Goal: Information Seeking & Learning: Find specific page/section

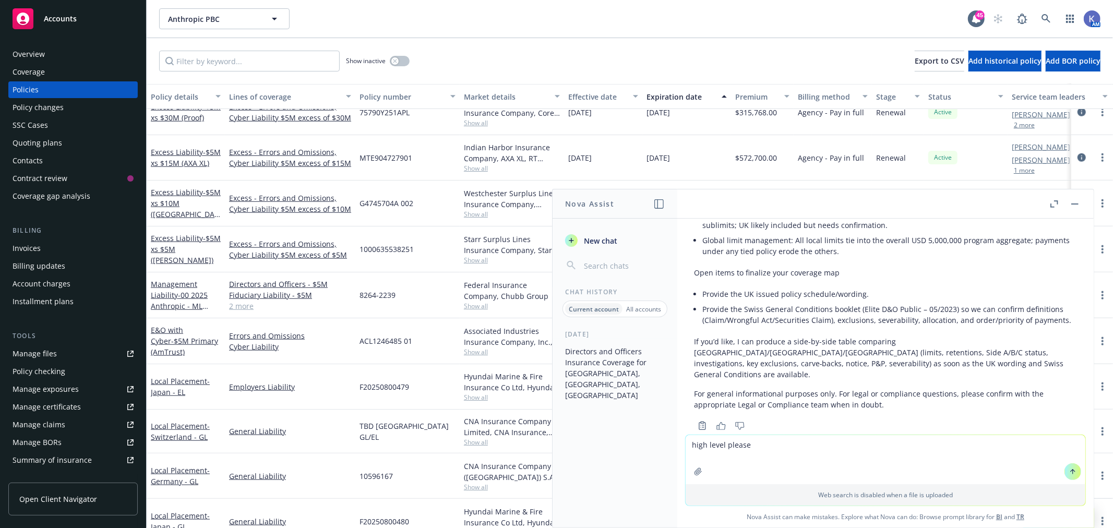
scroll to position [870, 0]
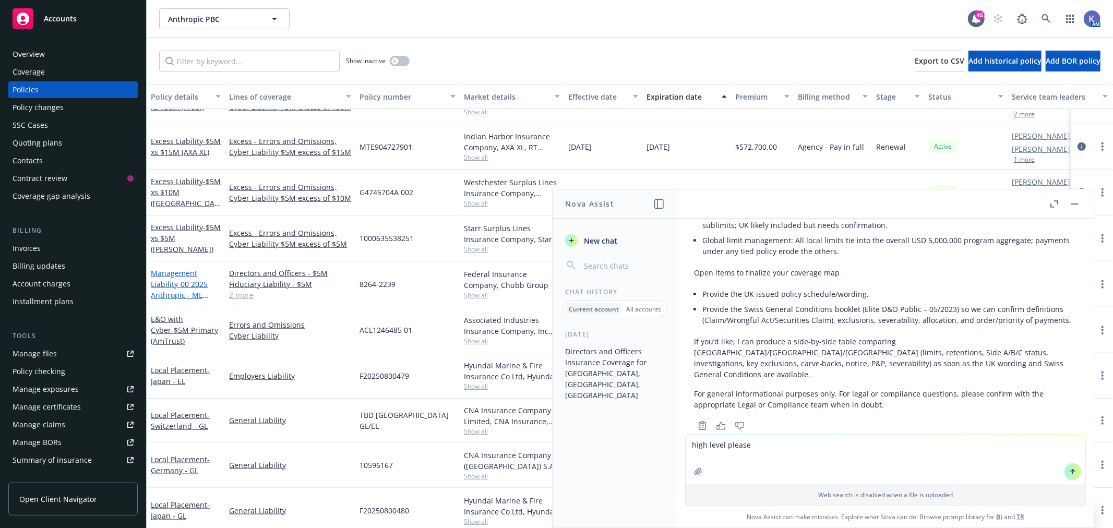
click at [172, 282] on link "Management Liability - 00 2025 Anthropic - ML Primary - Chubb" at bounding box center [179, 289] width 57 height 43
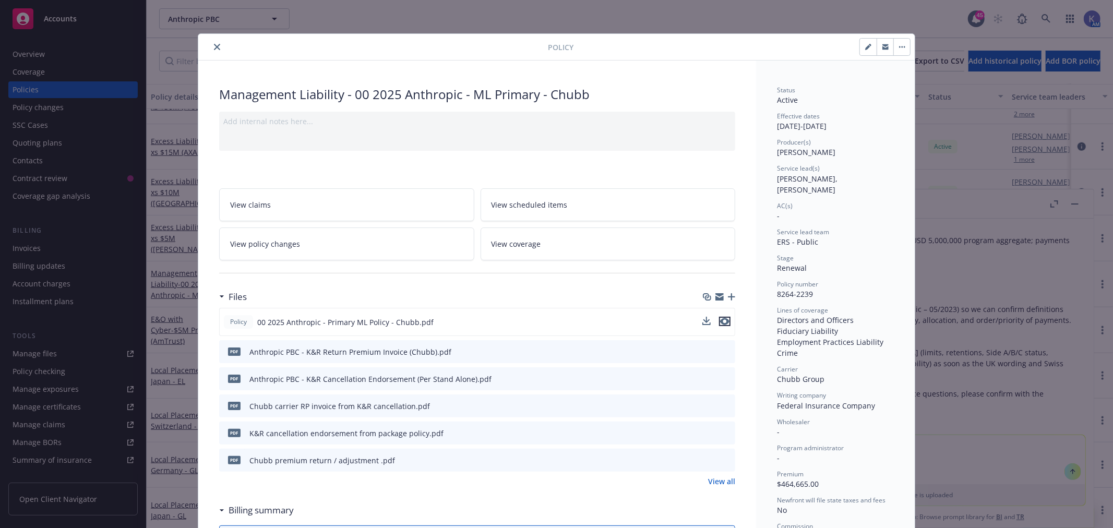
click at [721, 322] on icon "preview file" at bounding box center [724, 321] width 9 height 7
click at [215, 45] on icon "close" at bounding box center [217, 47] width 6 height 6
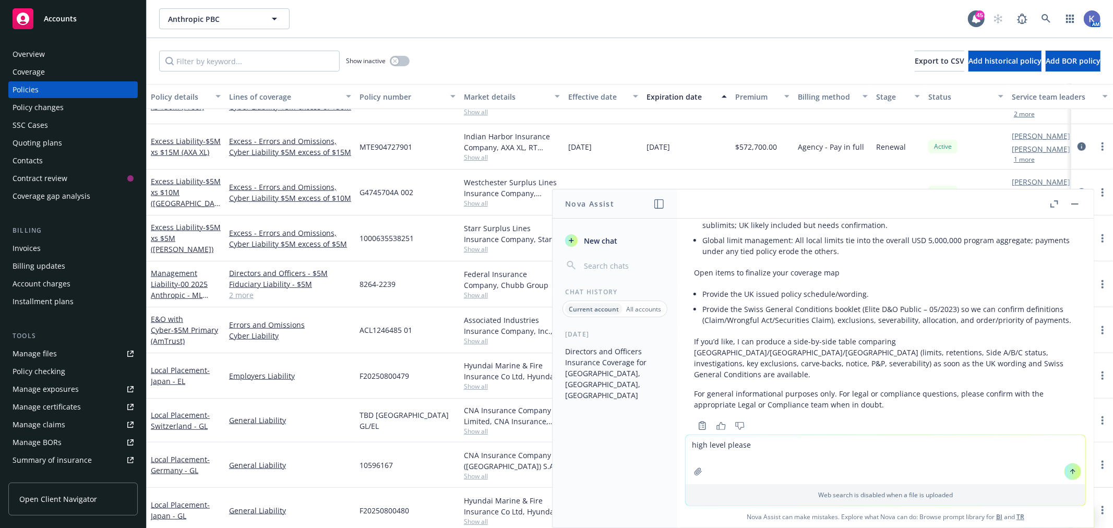
click at [529, 17] on div "Anthropic PBC Anthropic PBC" at bounding box center [563, 18] width 809 height 21
click at [1044, 16] on icon at bounding box center [1046, 18] width 9 height 9
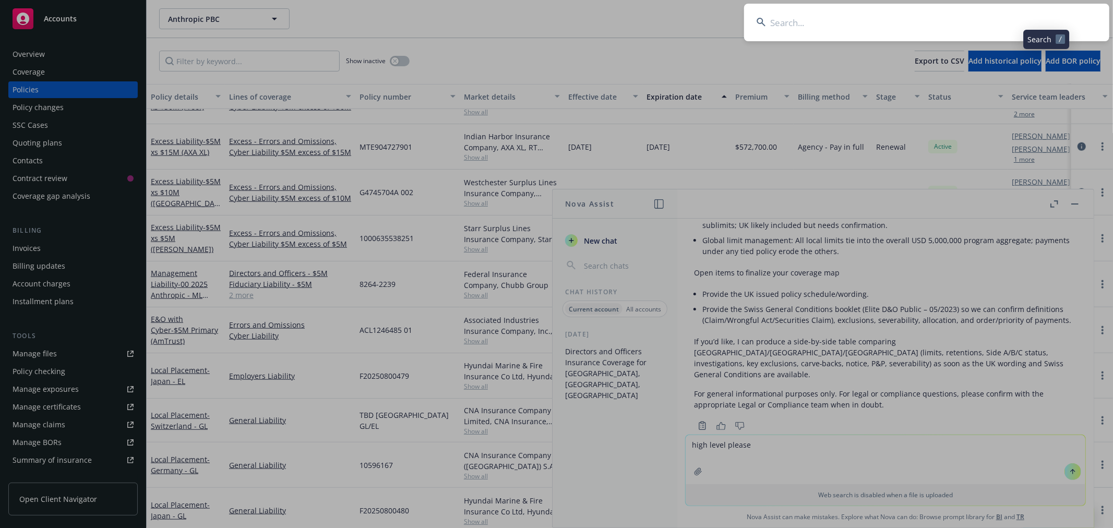
click at [990, 21] on input at bounding box center [926, 23] width 365 height 38
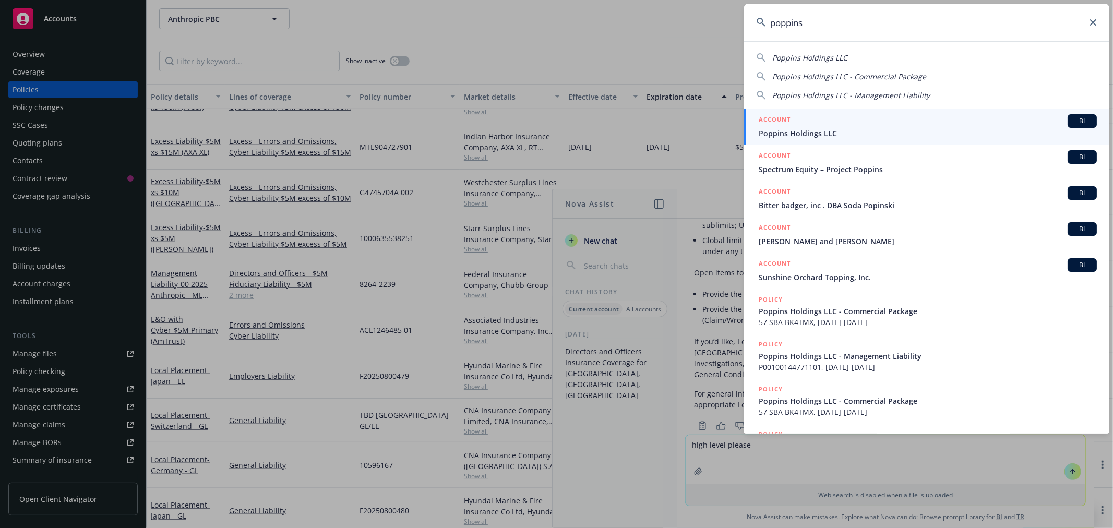
type input "poppins"
click at [788, 125] on h5 "ACCOUNT" at bounding box center [775, 120] width 32 height 13
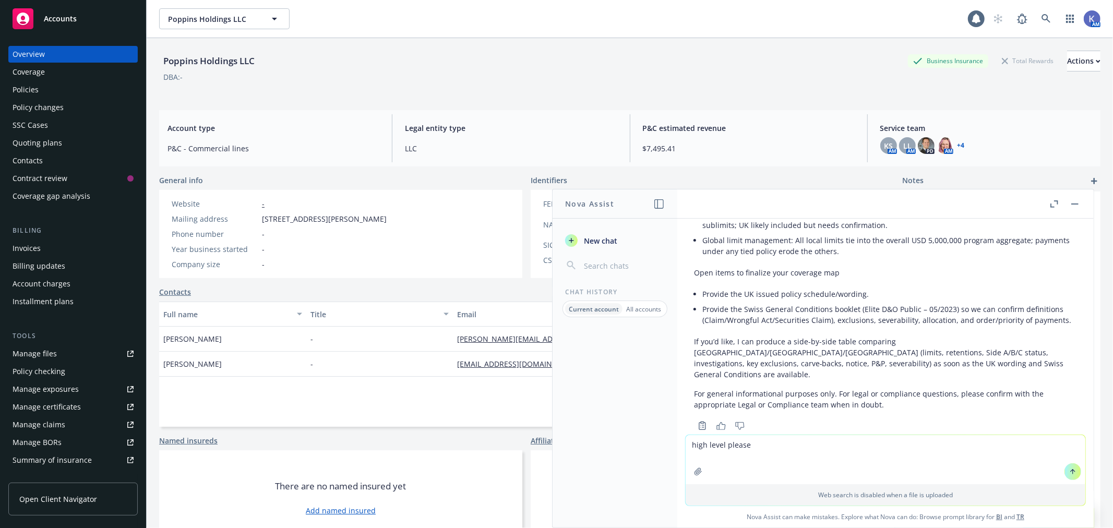
click at [61, 92] on div "Policies" at bounding box center [73, 89] width 121 height 17
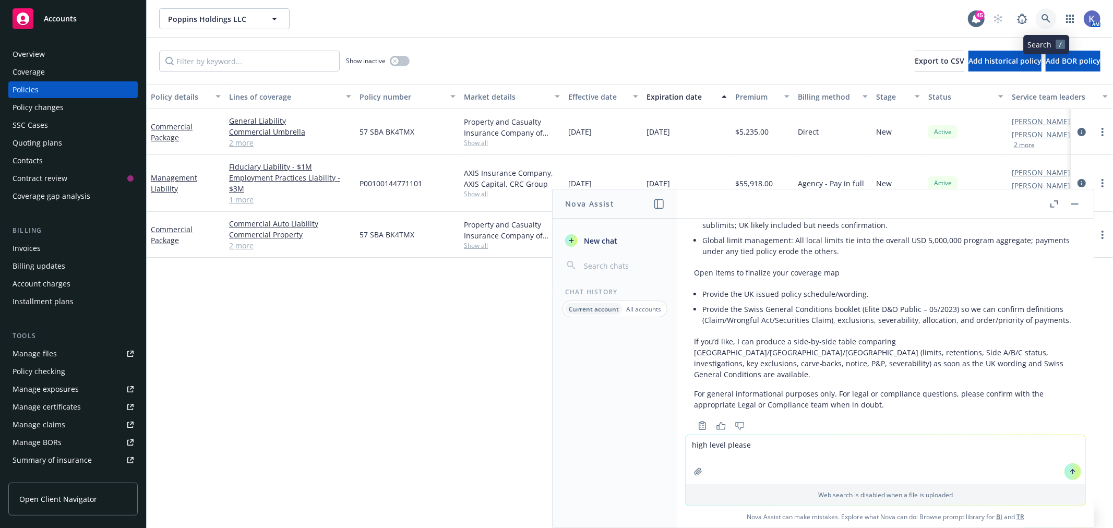
click at [1047, 15] on icon at bounding box center [1046, 18] width 9 height 9
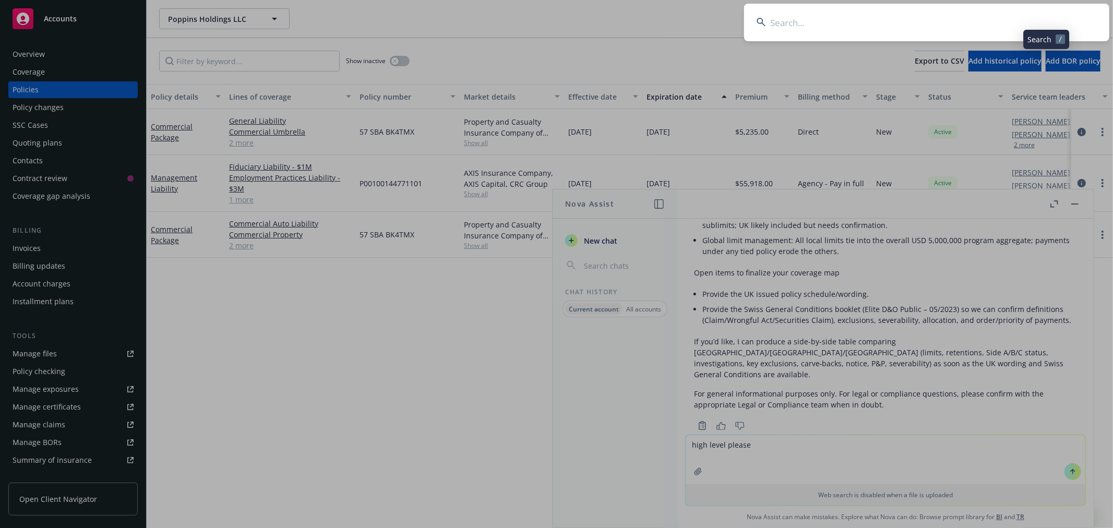
click at [878, 20] on input at bounding box center [926, 23] width 365 height 38
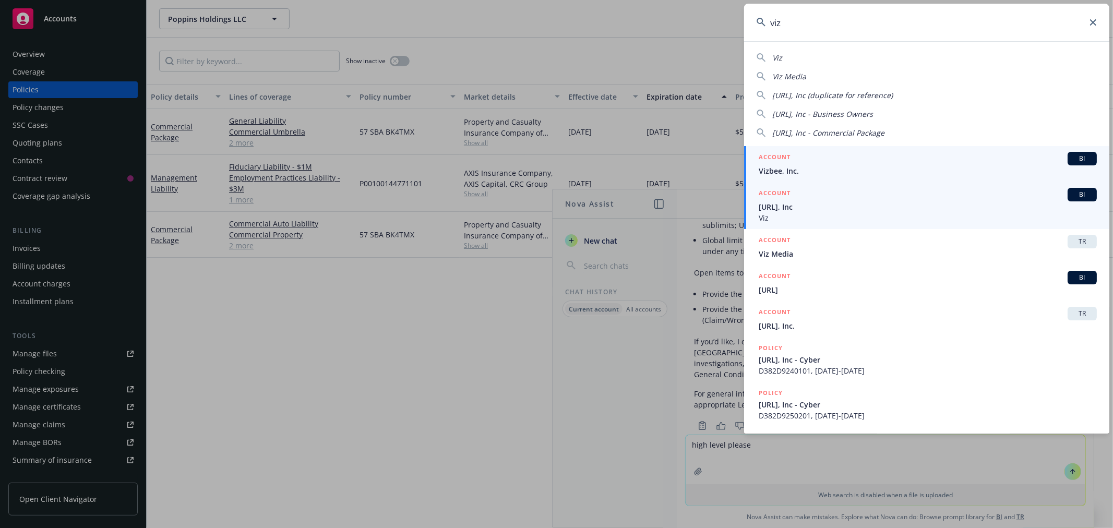
type input "viz"
click at [778, 206] on span "[URL], Inc" at bounding box center [928, 206] width 338 height 11
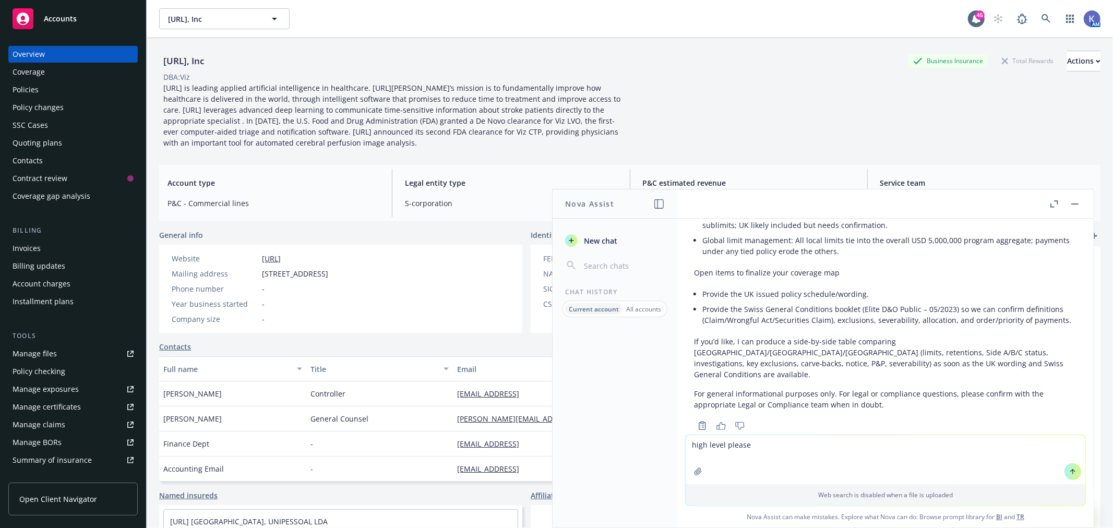
click at [49, 93] on div "Policies" at bounding box center [73, 89] width 121 height 17
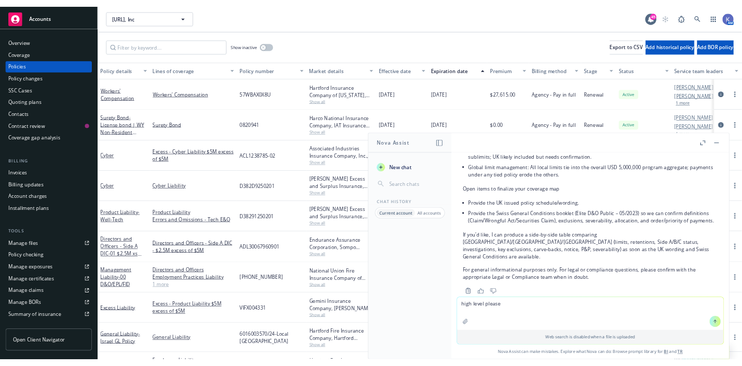
scroll to position [116, 0]
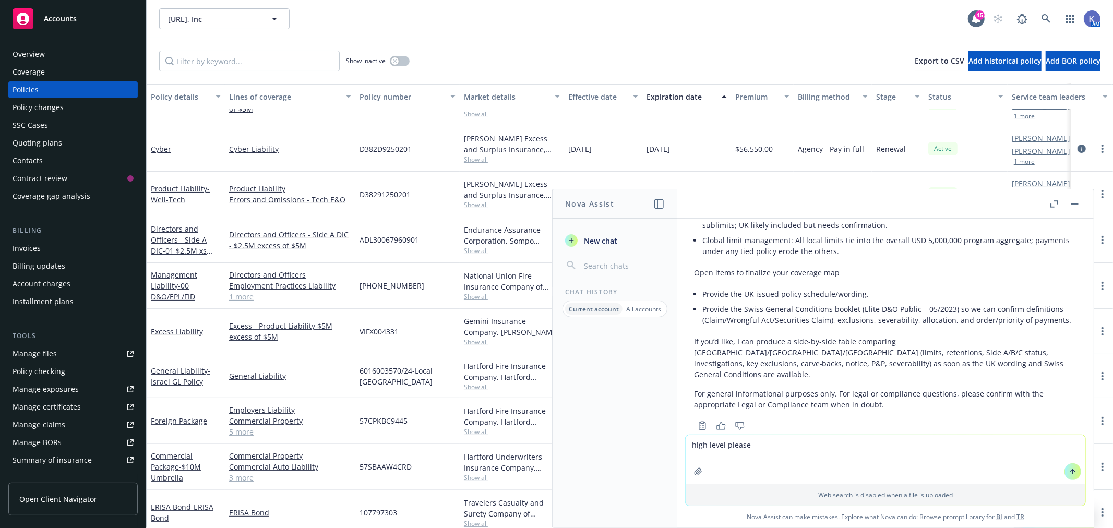
click at [1075, 205] on button "button" at bounding box center [1075, 204] width 13 height 13
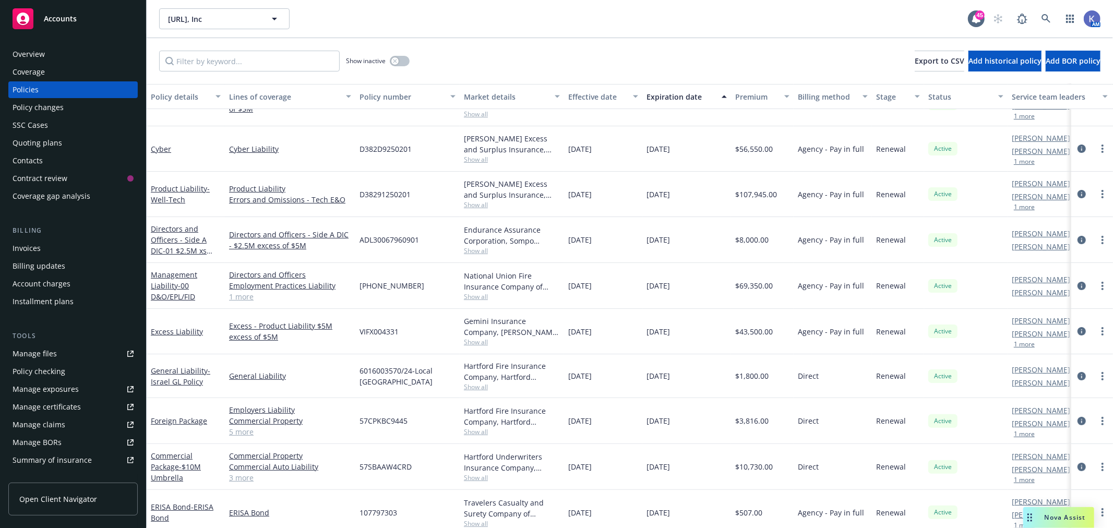
click at [246, 296] on link "1 more" at bounding box center [290, 296] width 122 height 11
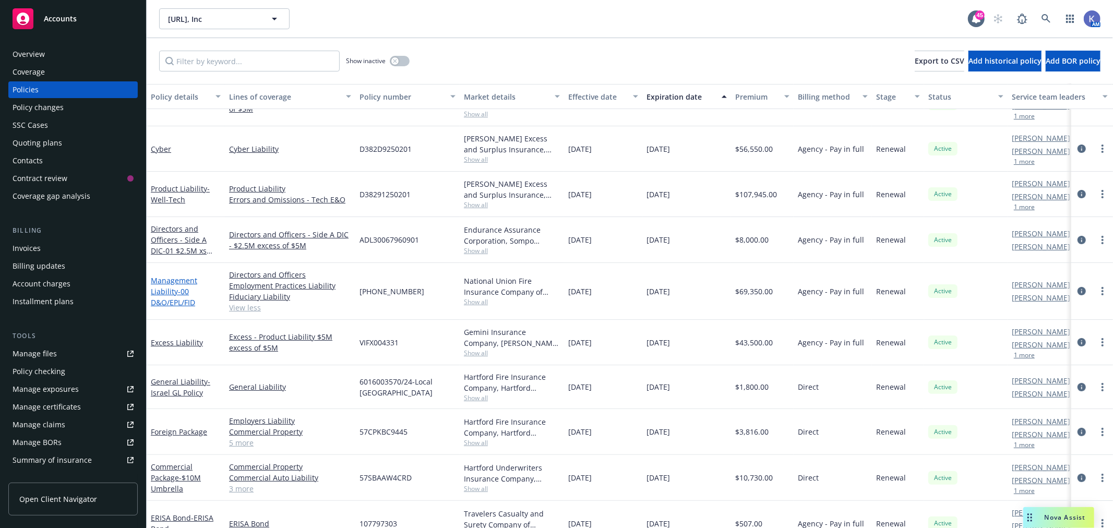
click at [176, 279] on link "Management Liability - 00 D&O/EPL/FID" at bounding box center [174, 292] width 46 height 32
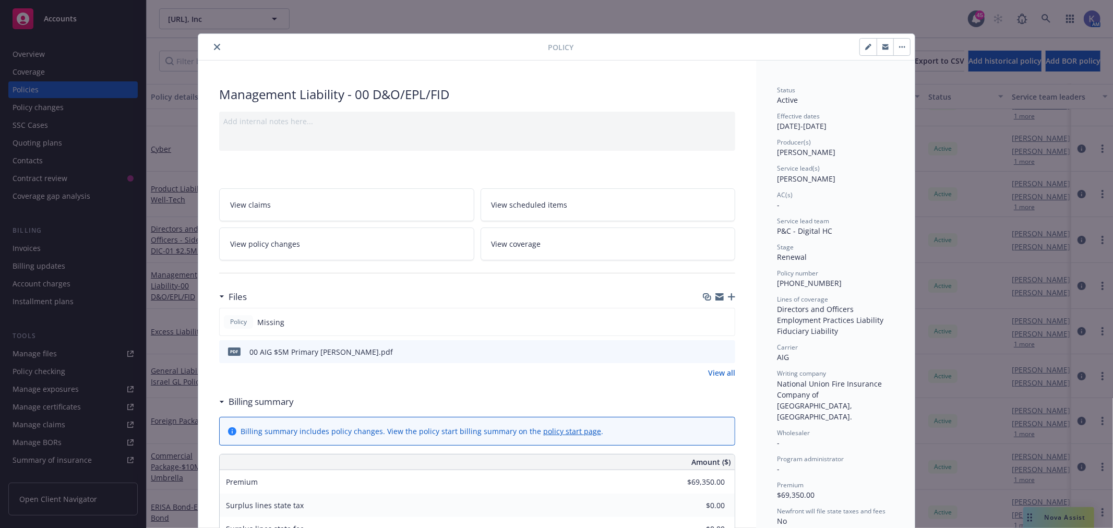
click at [721, 348] on icon "preview file" at bounding box center [725, 351] width 9 height 7
click at [216, 47] on button "close" at bounding box center [217, 47] width 13 height 13
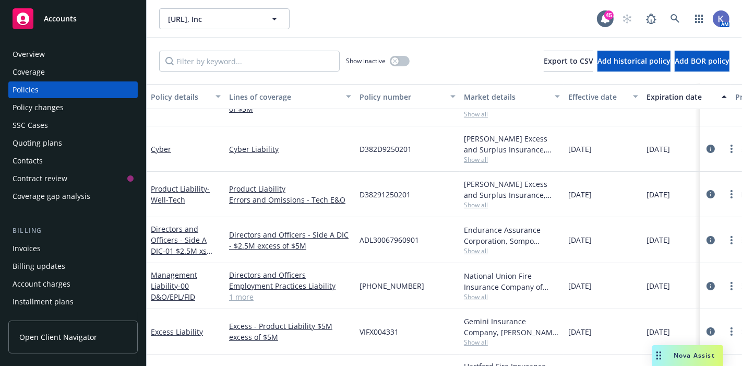
scroll to position [116, 0]
